Goal: Information Seeking & Learning: Learn about a topic

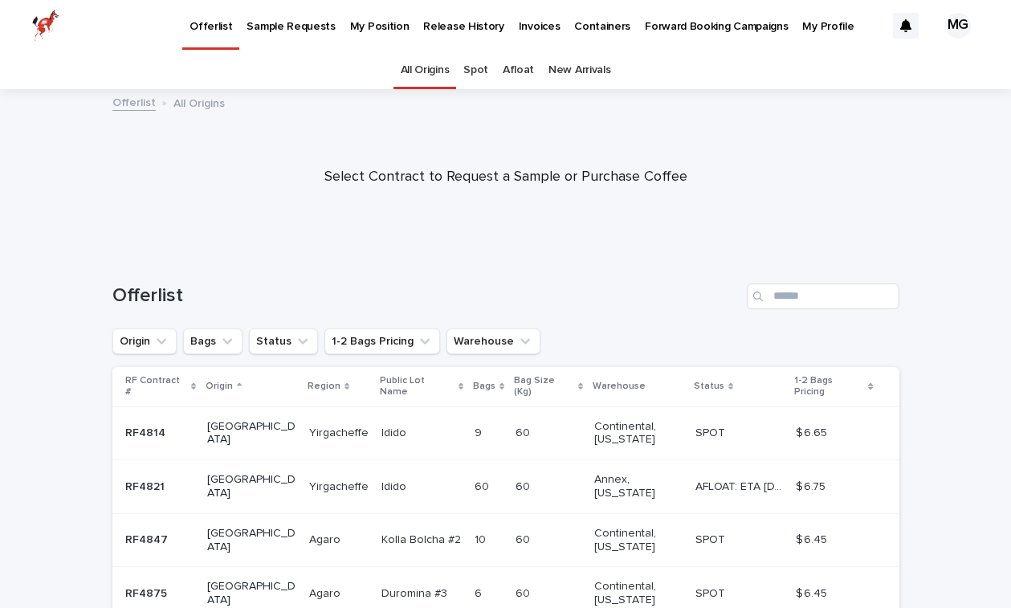
click at [519, 32] on p "Invoices" at bounding box center [540, 17] width 42 height 34
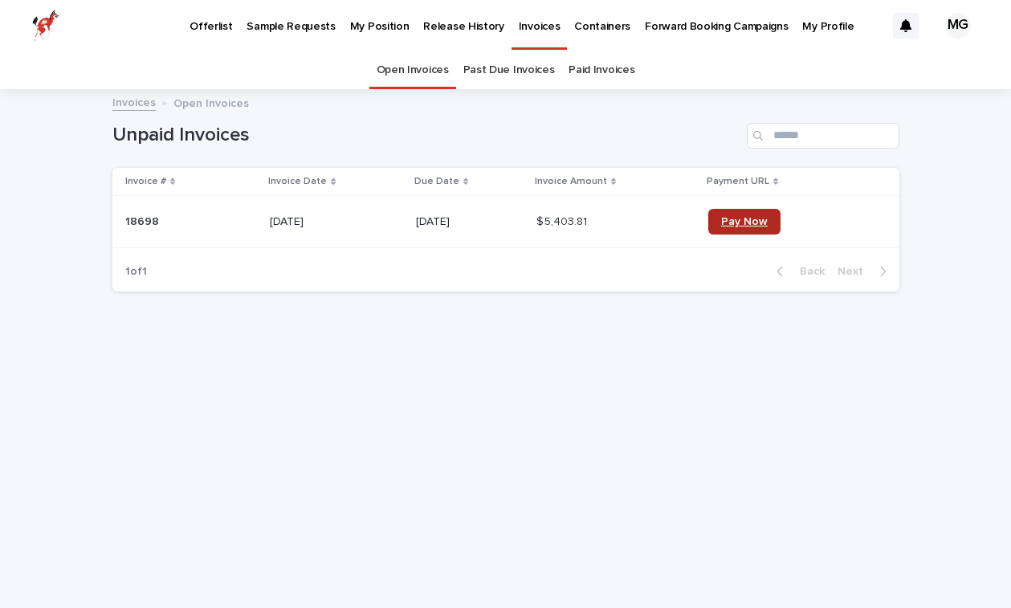
click at [753, 226] on span "Pay Now" at bounding box center [744, 221] width 47 height 11
click at [508, 69] on link "Past Due Invoices" at bounding box center [509, 70] width 92 height 38
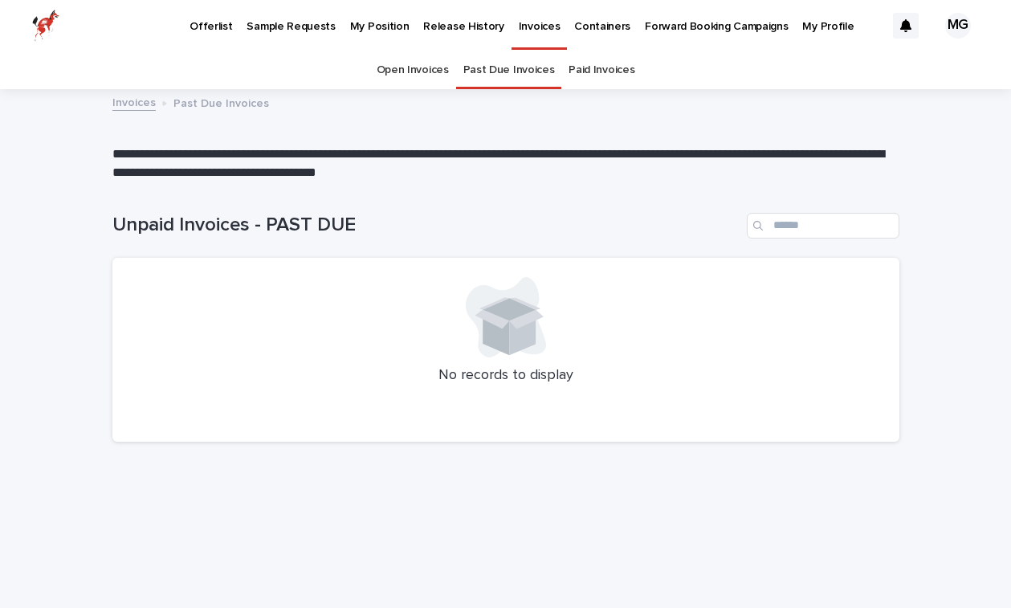
click at [581, 79] on link "Paid Invoices" at bounding box center [602, 70] width 66 height 38
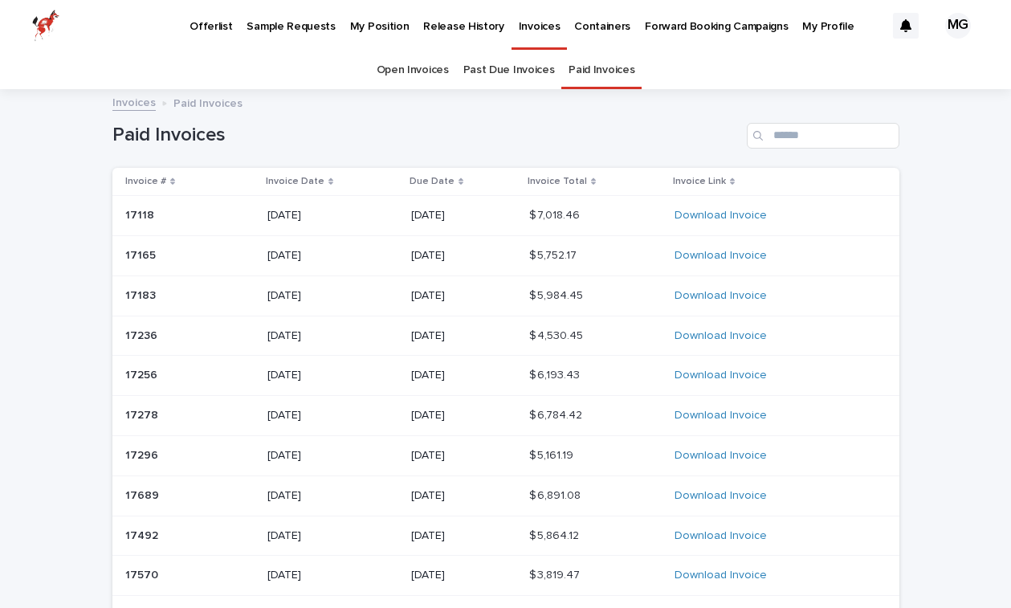
click at [374, 71] on div "Open Invoices Past Due Invoices Paid Invoices" at bounding box center [505, 70] width 1011 height 38
click at [398, 75] on link "Open Invoices" at bounding box center [413, 70] width 72 height 38
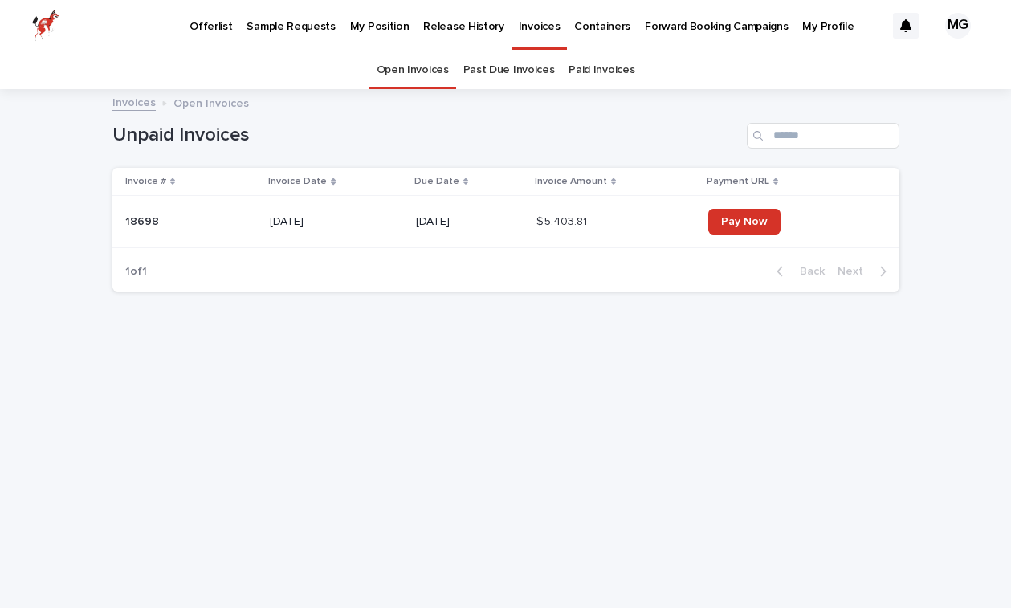
click at [218, 27] on p "Offerlist" at bounding box center [211, 17] width 43 height 34
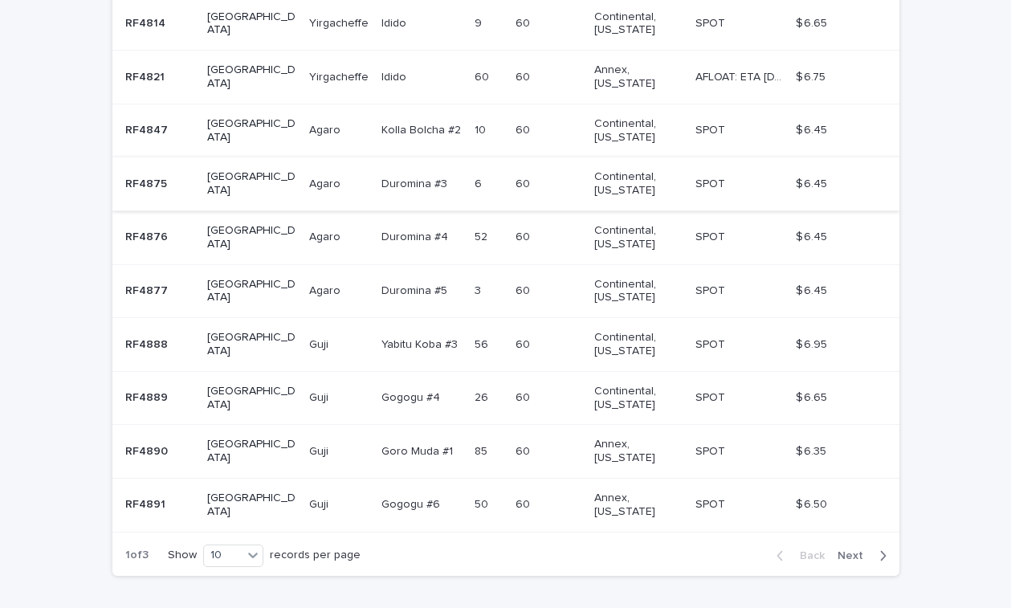
scroll to position [407, 0]
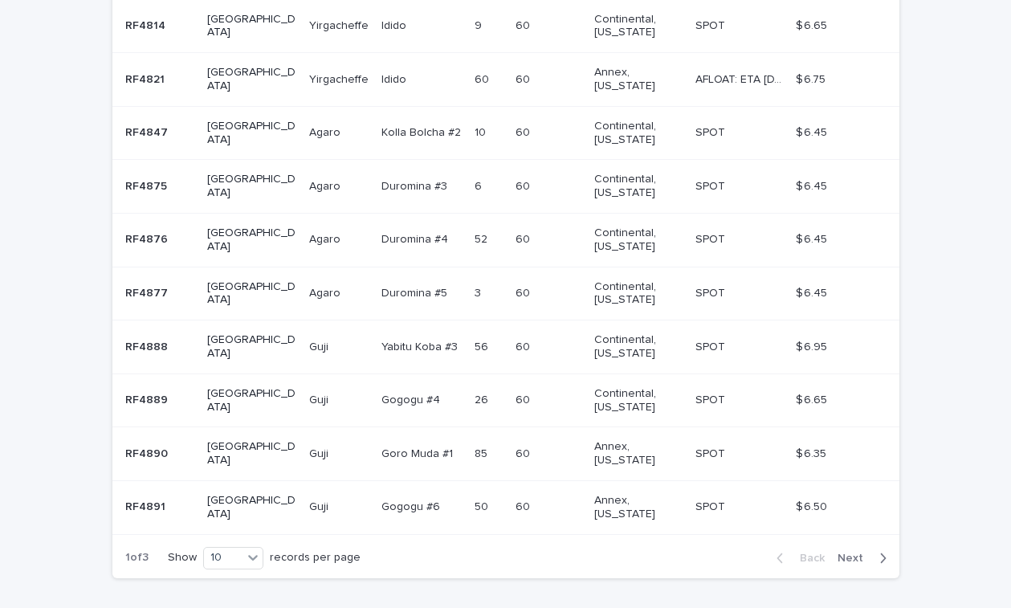
click at [859, 553] on span "Next" at bounding box center [855, 558] width 35 height 11
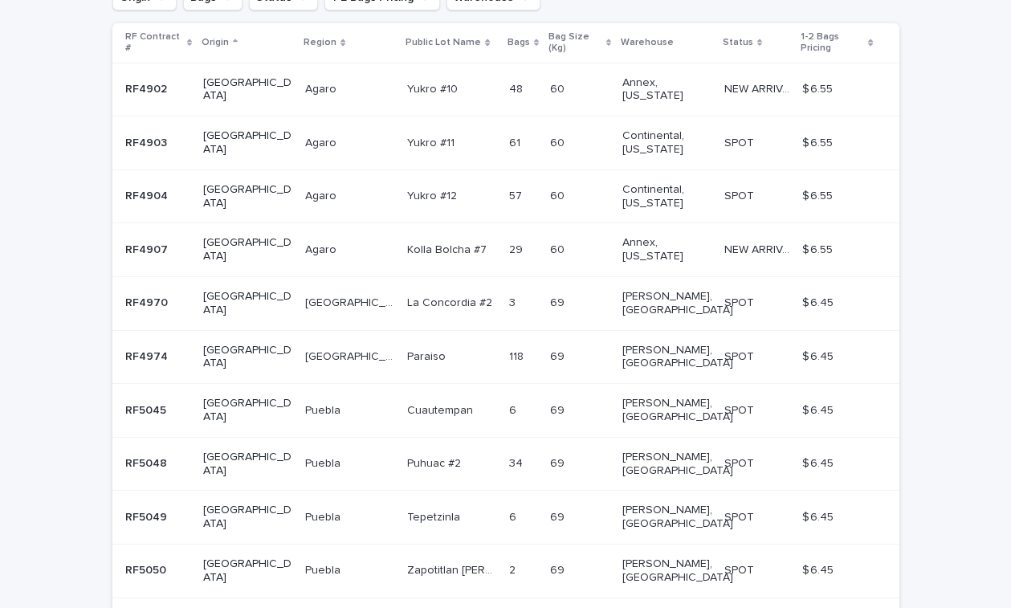
scroll to position [343, 0]
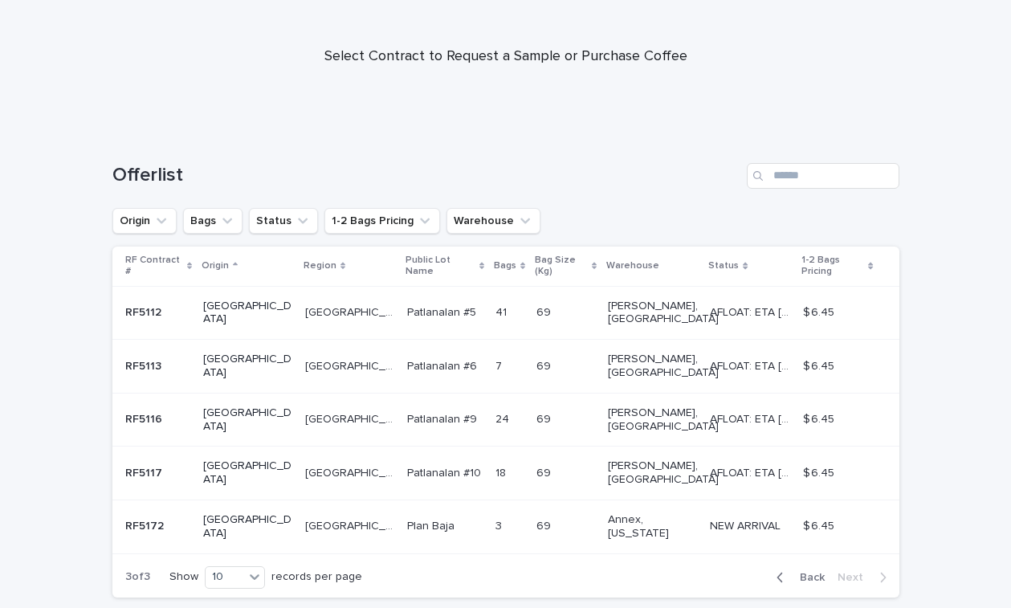
click at [474, 241] on div "Offerlist Origin Bags Status 1-2 Bags Pricing Warehouse RF Contract # Origin Re…" at bounding box center [505, 371] width 787 height 480
click at [469, 227] on button "Warehouse" at bounding box center [494, 221] width 94 height 26
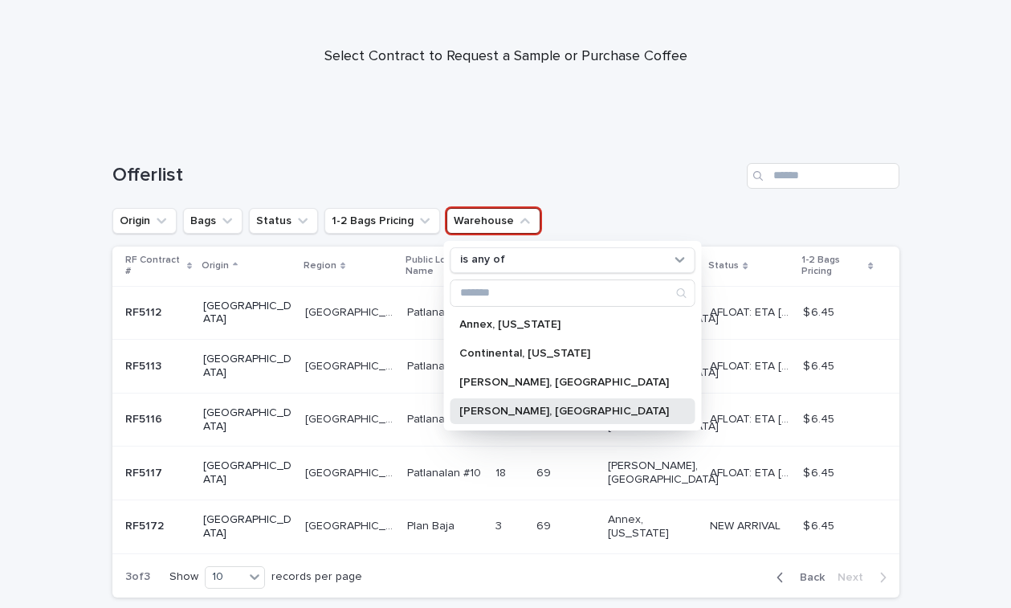
click at [475, 410] on p "[PERSON_NAME], [GEOGRAPHIC_DATA]" at bounding box center [564, 411] width 210 height 11
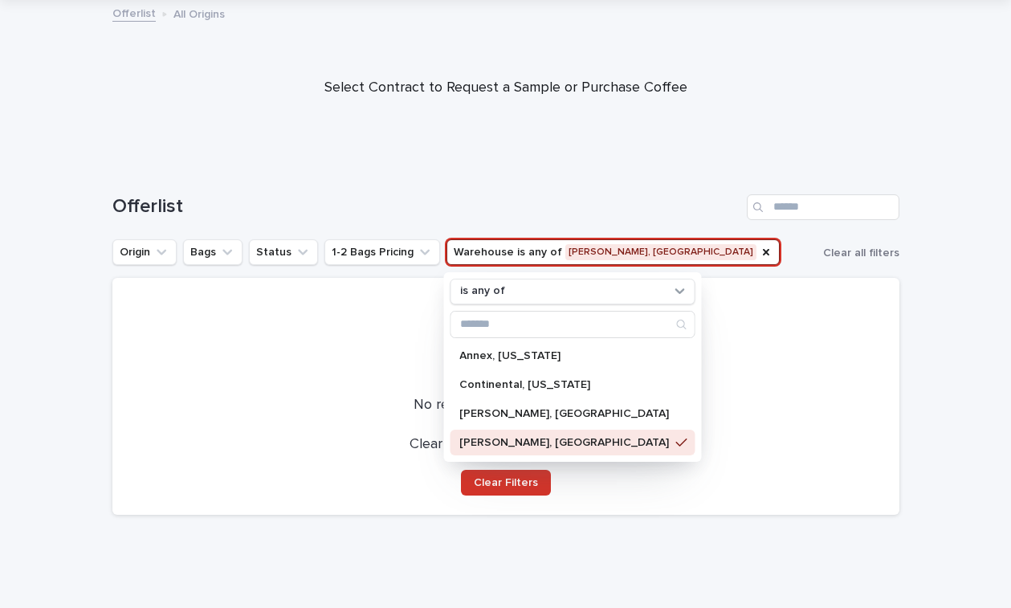
scroll to position [88, 0]
click at [596, 174] on div "Offerlist" at bounding box center [505, 201] width 787 height 77
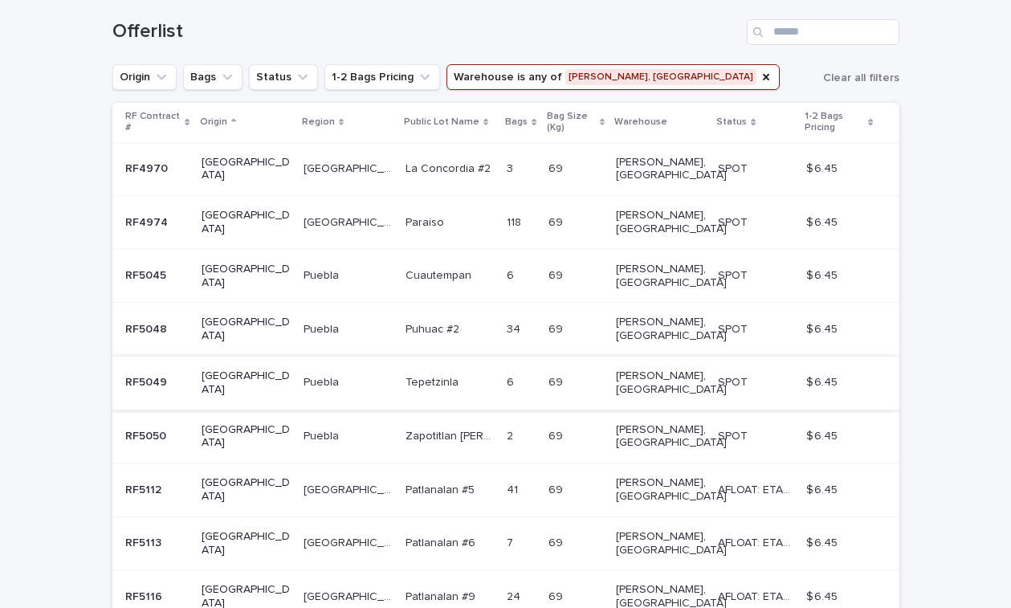
scroll to position [263, 0]
click at [153, 214] on p "RF4974" at bounding box center [148, 222] width 46 height 17
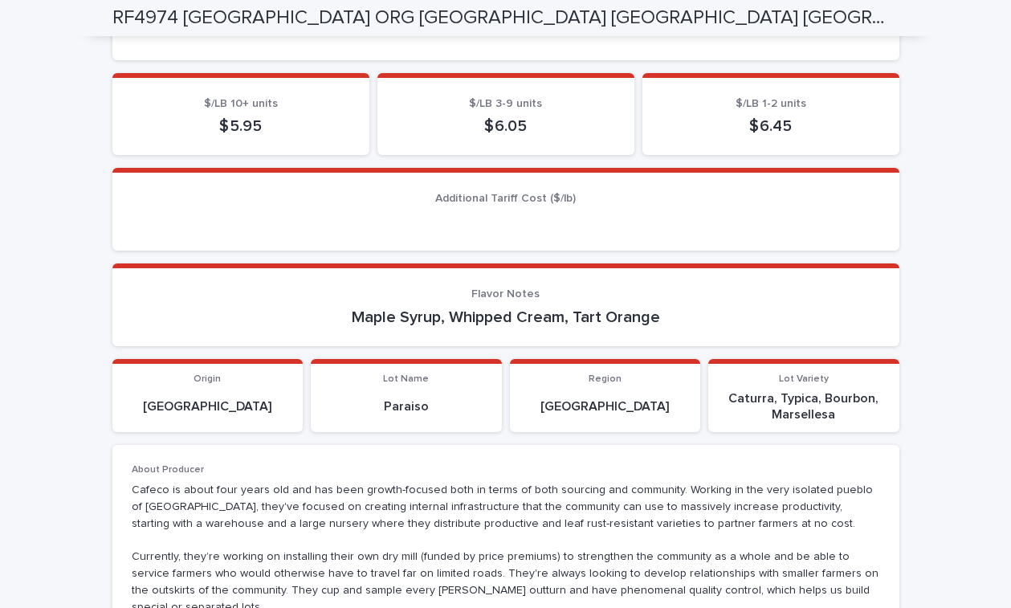
scroll to position [800, 0]
